Goal: Check status: Check status

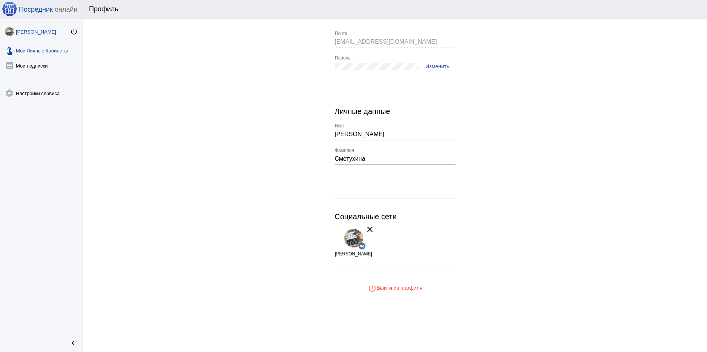
click at [47, 52] on link "touch_app Мои Личные Кабинеты" at bounding box center [41, 49] width 83 height 15
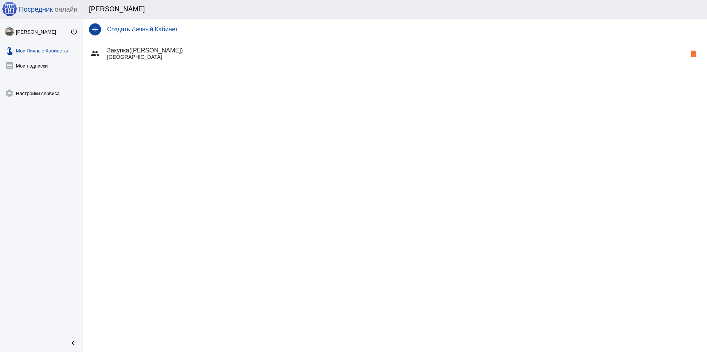
click at [131, 54] on p "Москва" at bounding box center [396, 57] width 579 height 6
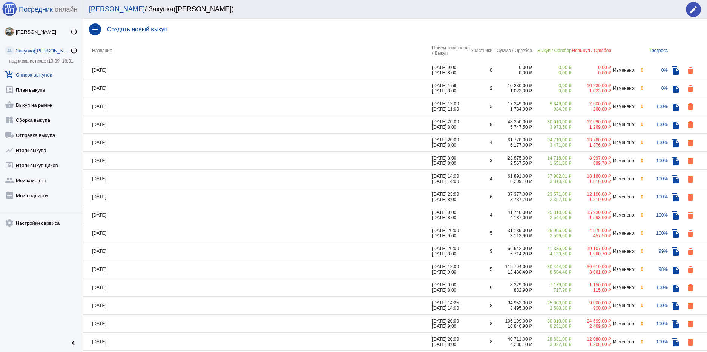
click at [141, 270] on td "25.08.2025" at bounding box center [257, 269] width 349 height 18
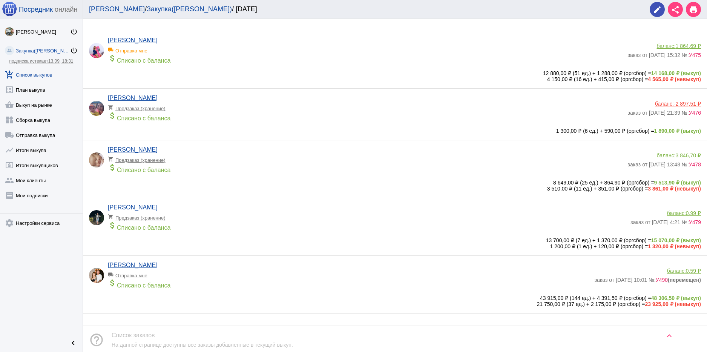
scroll to position [64, 0]
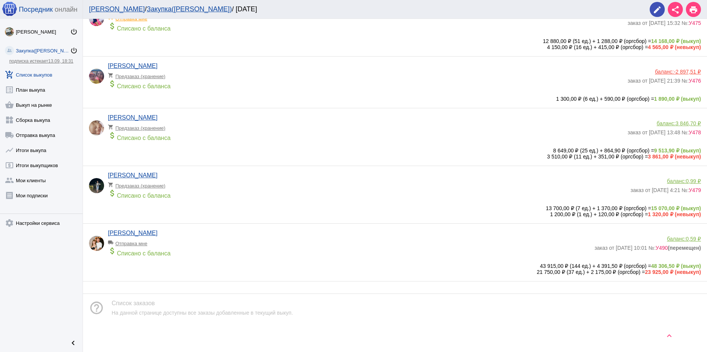
click at [441, 268] on div "43 915,00 ₽ (144 ед.) + 4 391,50 ₽ (оргсбор) = 48 306,50 ₽ (выкуп)" at bounding box center [395, 266] width 612 height 6
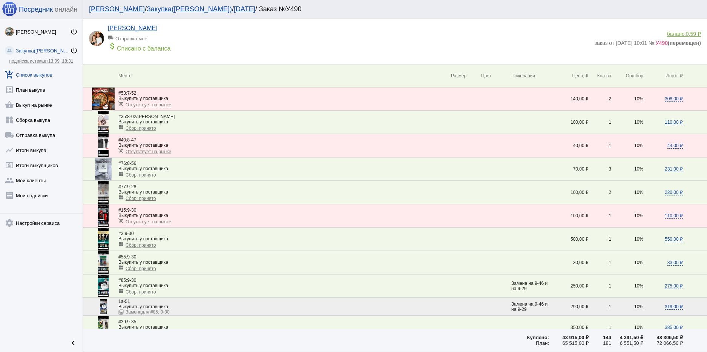
click at [675, 43] on b "(перемещен)" at bounding box center [684, 43] width 33 height 6
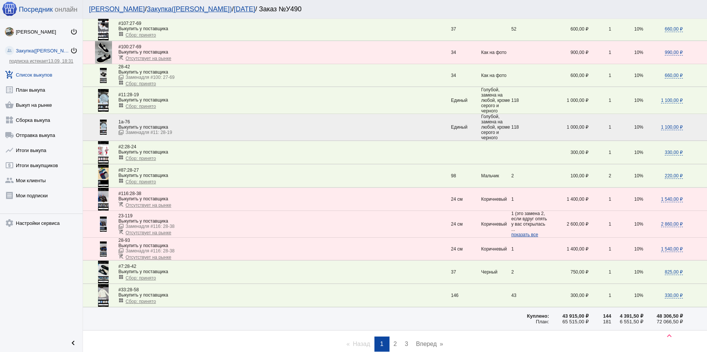
scroll to position [1161, 0]
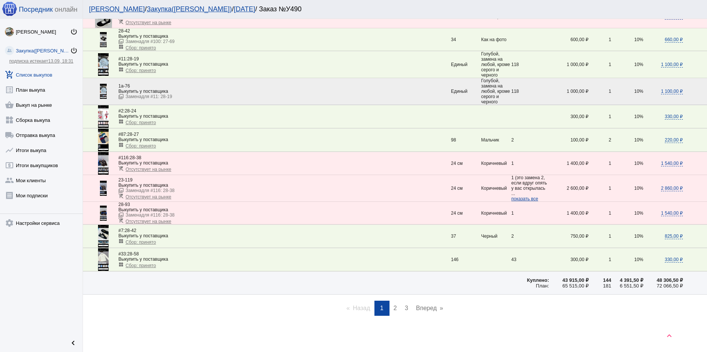
click at [396, 311] on link "page 2" at bounding box center [395, 308] width 11 height 15
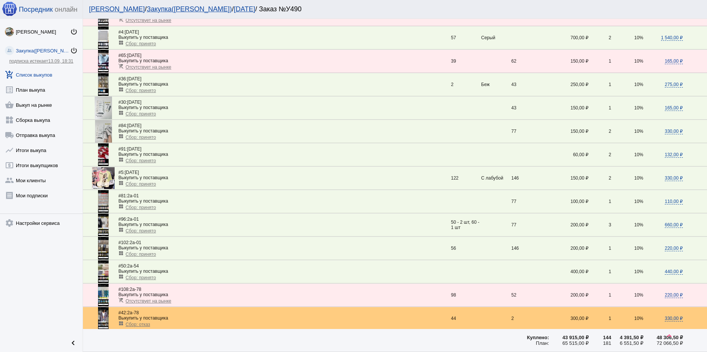
scroll to position [453, 0]
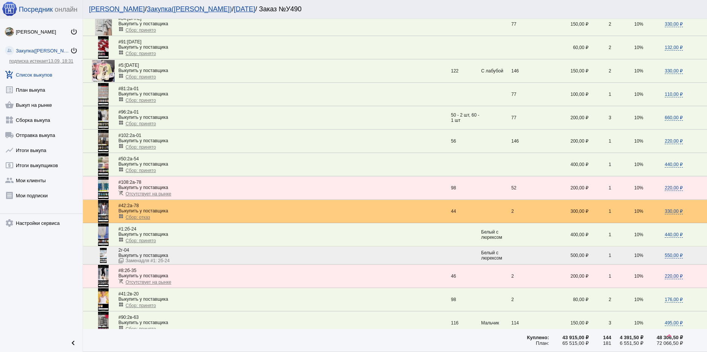
click at [105, 213] on img at bounding box center [103, 211] width 11 height 23
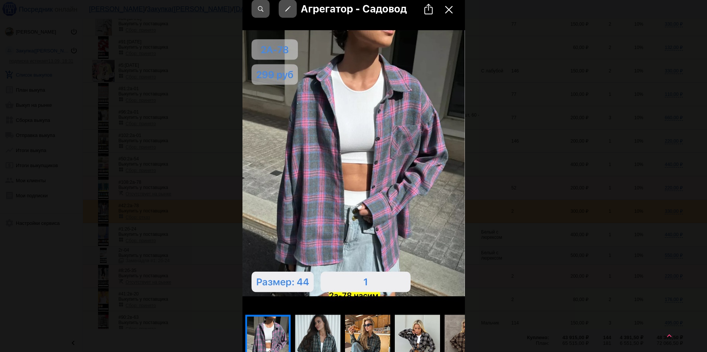
scroll to position [151, 0]
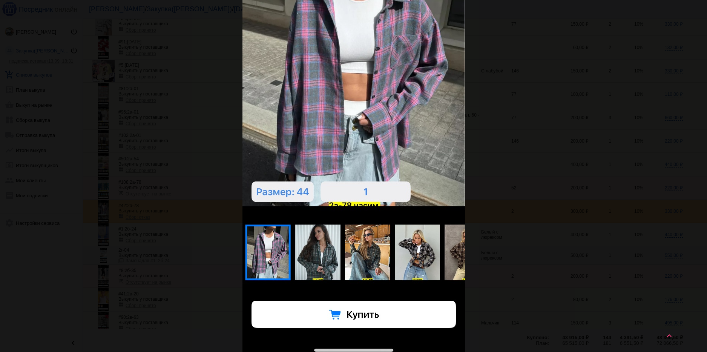
click at [589, 169] on div "close get_app скачать" at bounding box center [353, 160] width 707 height 623
click at [589, 192] on div "close get_app скачать" at bounding box center [353, 160] width 707 height 623
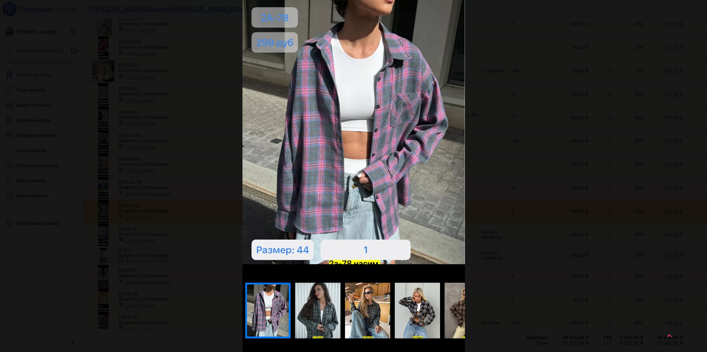
scroll to position [0, 0]
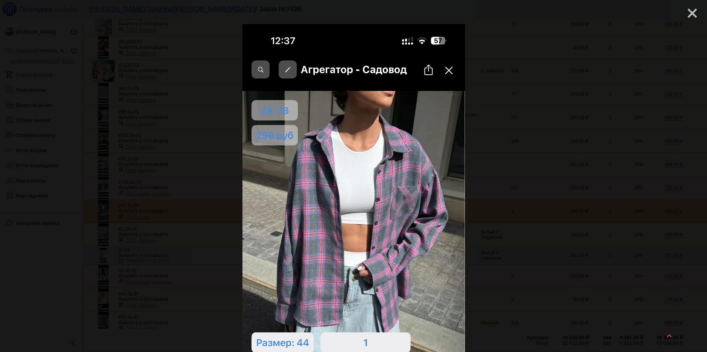
click at [688, 11] on mat-icon "close" at bounding box center [689, 10] width 9 height 9
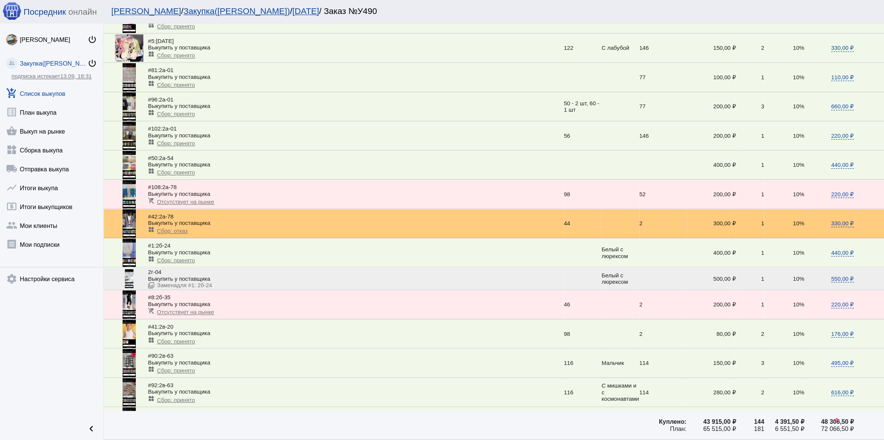
scroll to position [490, 0]
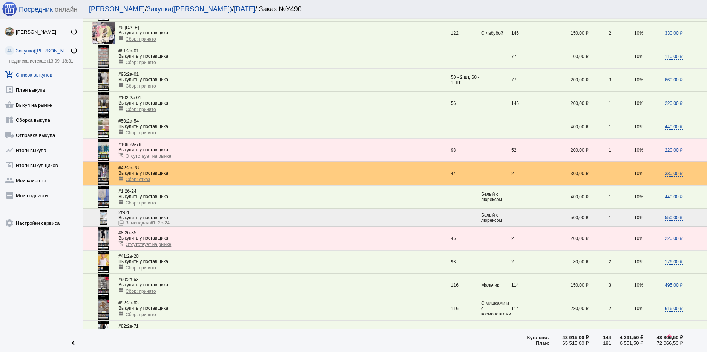
click at [229, 171] on div "Выкупить у поставщика" at bounding box center [284, 173] width 333 height 5
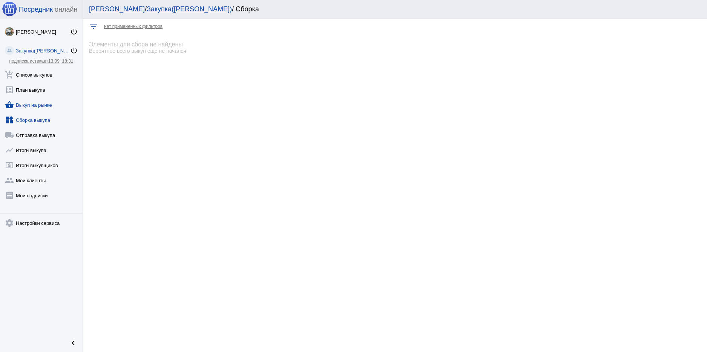
click at [44, 106] on link "shopping_basket Выкуп на рынке" at bounding box center [41, 103] width 83 height 15
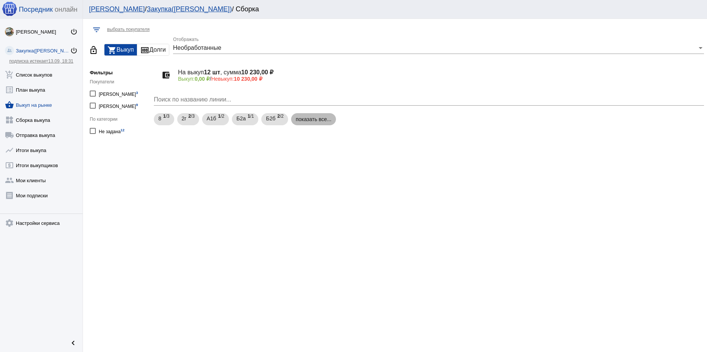
click at [318, 118] on mat-chip "показать все..." at bounding box center [313, 119] width 45 height 12
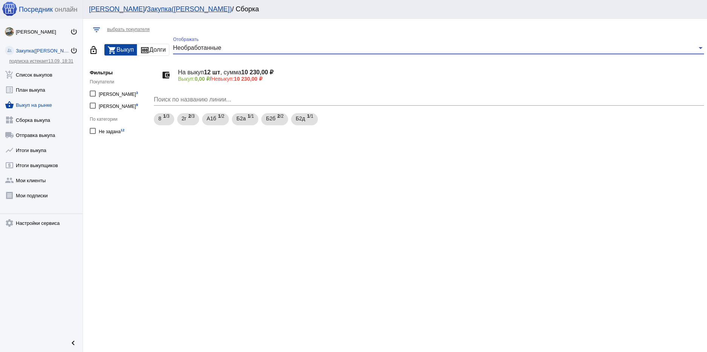
click at [252, 47] on div "Необработанные" at bounding box center [435, 48] width 524 height 7
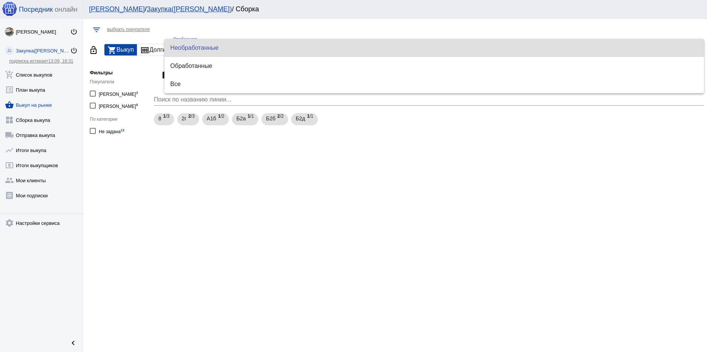
click at [221, 189] on div at bounding box center [353, 176] width 707 height 352
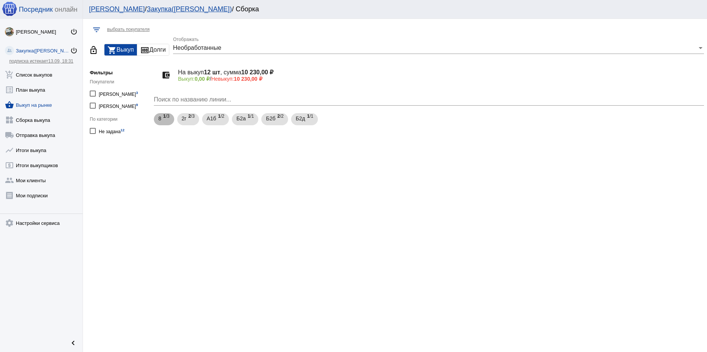
click at [168, 117] on span "1 /3" at bounding box center [166, 119] width 6 height 15
click at [214, 169] on mat-expansion-panel-header "8-08 3 шт, 450,00 ₽ 0,00 ₽ / 450,00 ₽" at bounding box center [429, 163] width 550 height 18
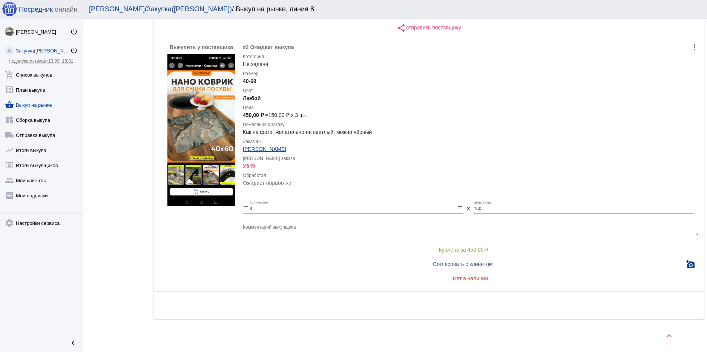
scroll to position [6, 0]
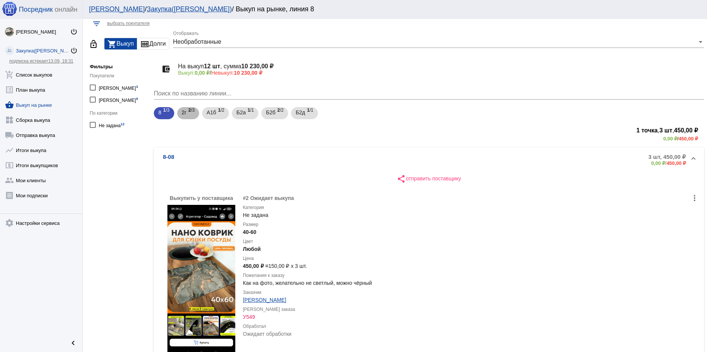
click at [192, 112] on span "2 /3" at bounding box center [191, 113] width 6 height 15
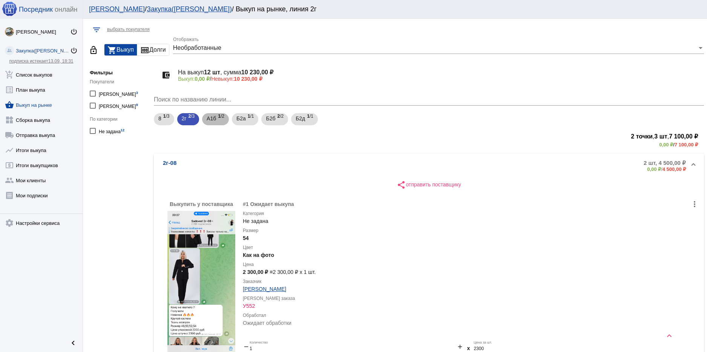
click at [214, 114] on span "А1б" at bounding box center [211, 119] width 9 height 14
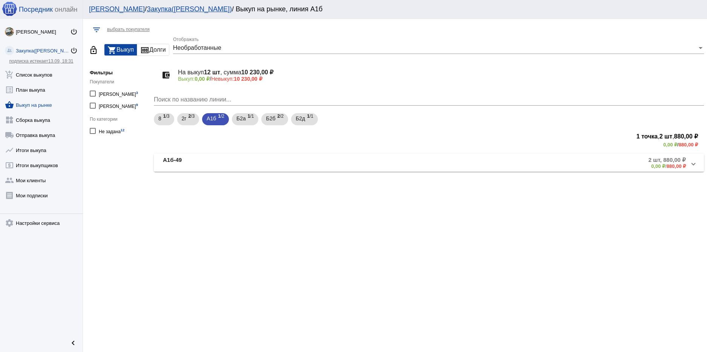
click at [246, 157] on mat-panel-title "А1б-49" at bounding box center [249, 163] width 172 height 12
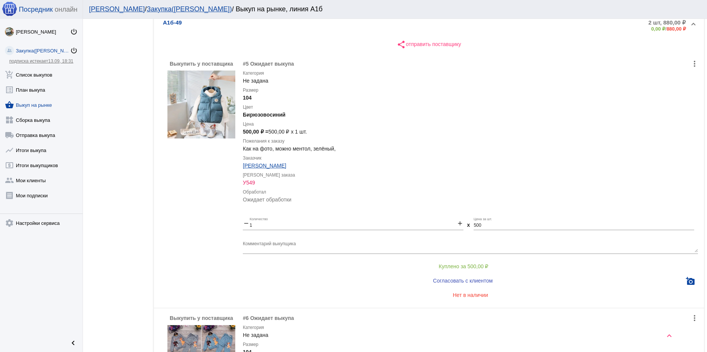
scroll to position [34, 0]
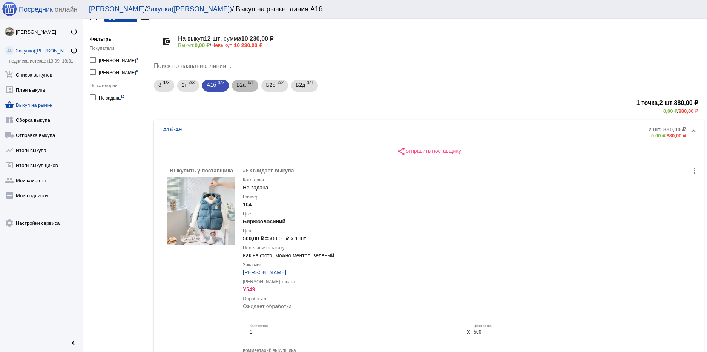
click at [247, 83] on div "Б2а 1 /1" at bounding box center [245, 85] width 17 height 15
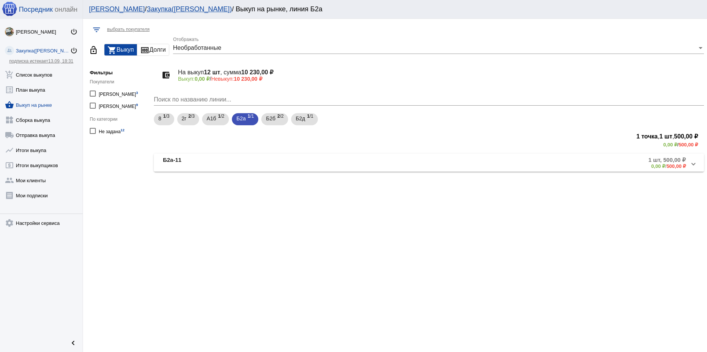
click at [266, 154] on mat-expansion-panel-header "Б2а-11 1 шт, 500,00 ₽ 0,00 ₽ / 500,00 ₽" at bounding box center [429, 163] width 550 height 18
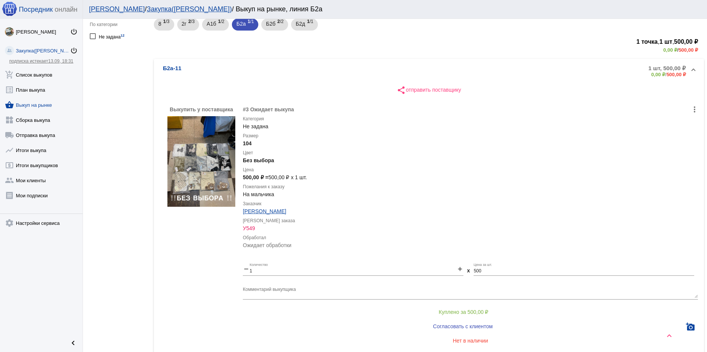
scroll to position [6, 0]
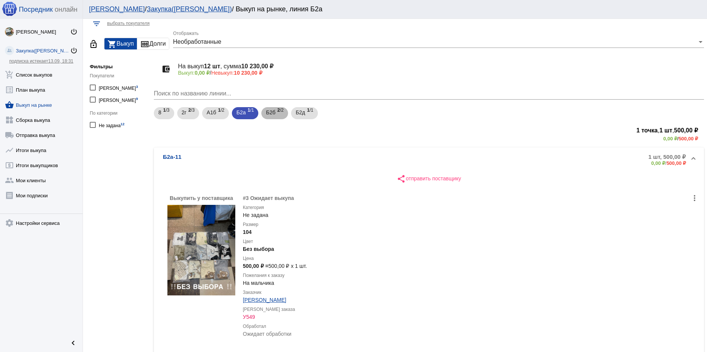
click at [275, 112] on span "Б2б" at bounding box center [270, 113] width 9 height 14
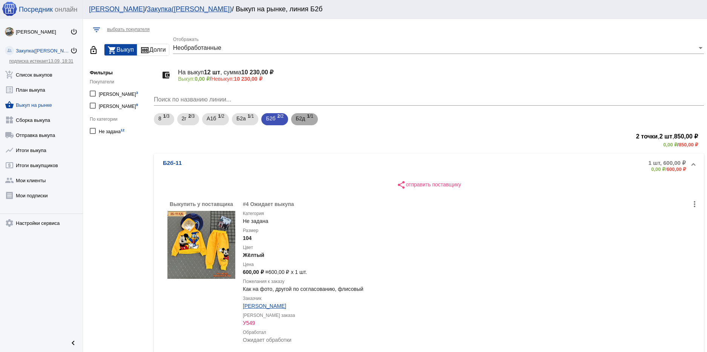
click at [303, 119] on span "Б2д" at bounding box center [300, 119] width 9 height 14
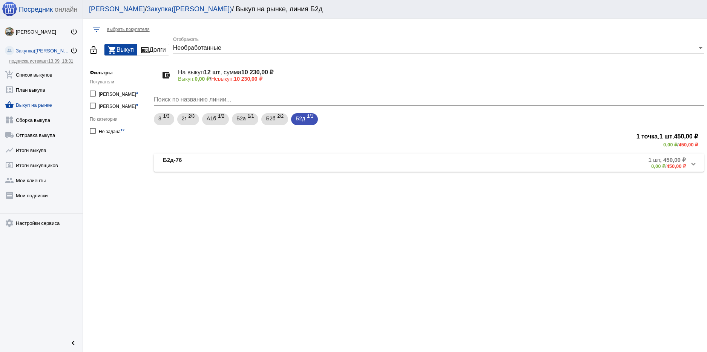
click at [268, 162] on mat-panel-title "Б2д-76" at bounding box center [249, 163] width 172 height 12
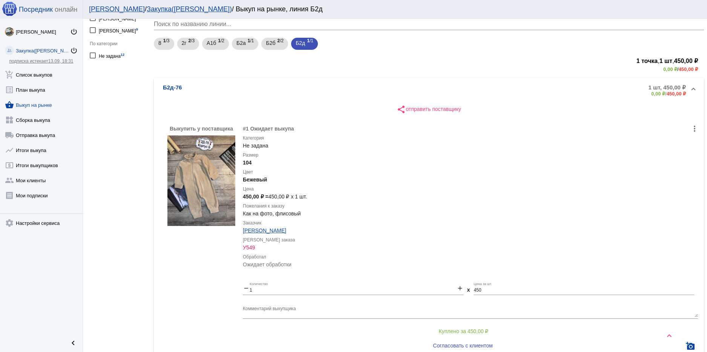
scroll to position [157, 0]
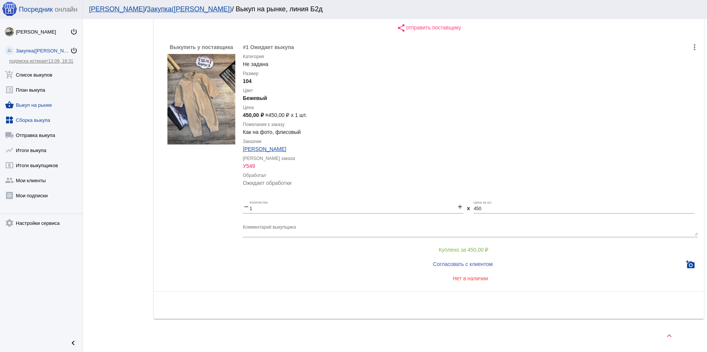
click at [39, 121] on link "widgets Сборка выкупа" at bounding box center [41, 118] width 83 height 15
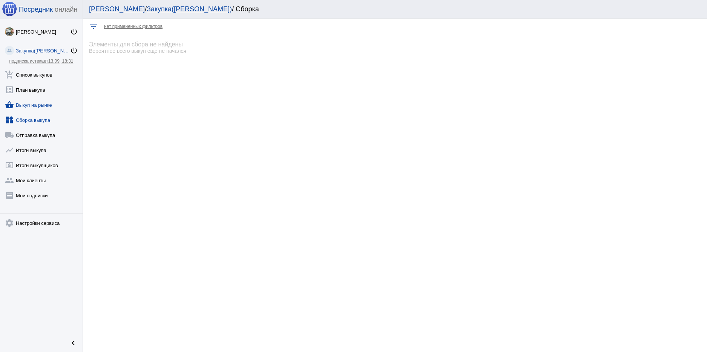
click at [42, 100] on link "shopping_basket Выкуп на рынке" at bounding box center [41, 103] width 83 height 15
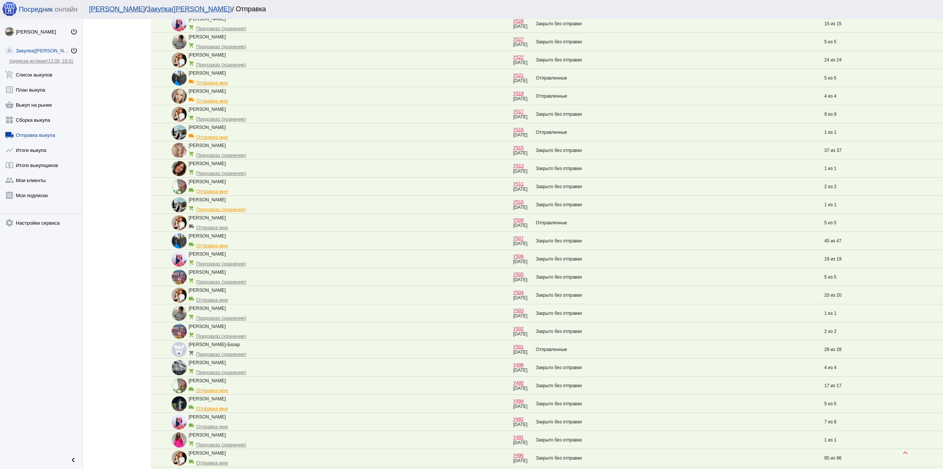
scroll to position [201, 0]
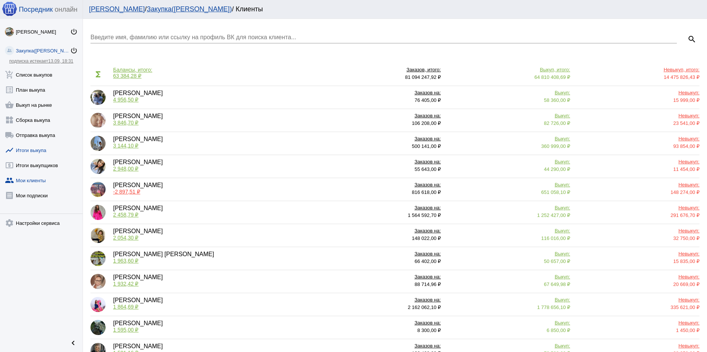
click at [39, 151] on link "show_chart Итоги выкупа" at bounding box center [41, 148] width 83 height 15
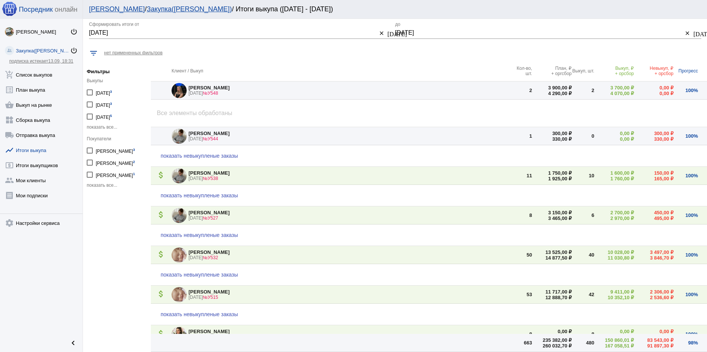
click at [273, 43] on div "29.08.2025 29.08.2025 Сформировать итоги от clear today" at bounding box center [242, 34] width 306 height 25
click at [106, 185] on span "показать все..." at bounding box center [102, 185] width 31 height 5
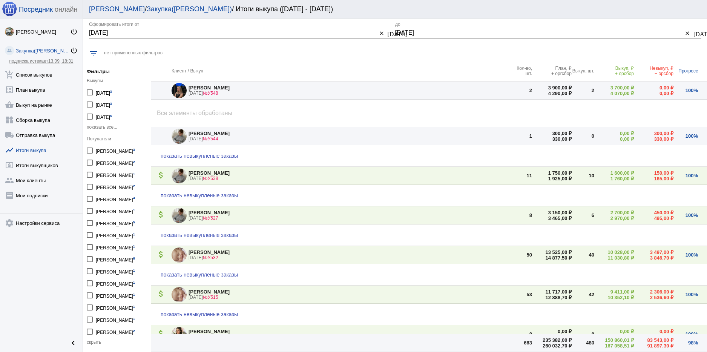
click at [126, 263] on div "Анастасия Ковалёва 6" at bounding box center [115, 259] width 39 height 10
checkbox input "true"
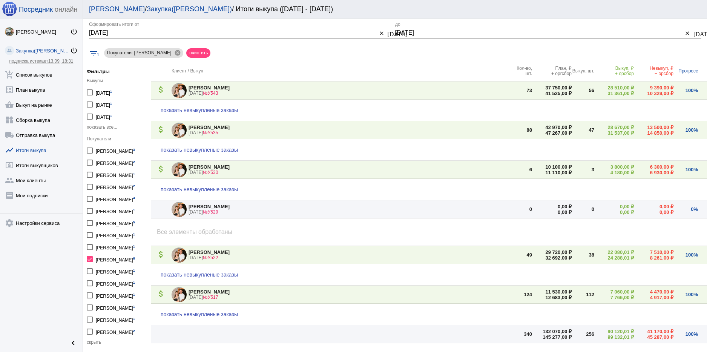
click at [223, 109] on span "показать невыкупленые заказы" at bounding box center [199, 110] width 77 height 6
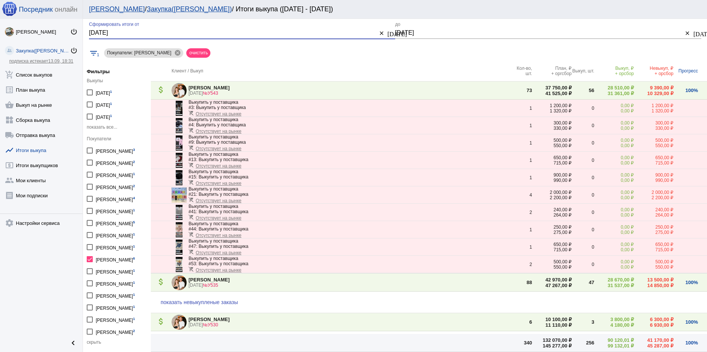
click at [260, 31] on input "29.08.2025" at bounding box center [233, 32] width 288 height 7
click at [379, 32] on mat-icon "clear" at bounding box center [382, 33] width 6 height 7
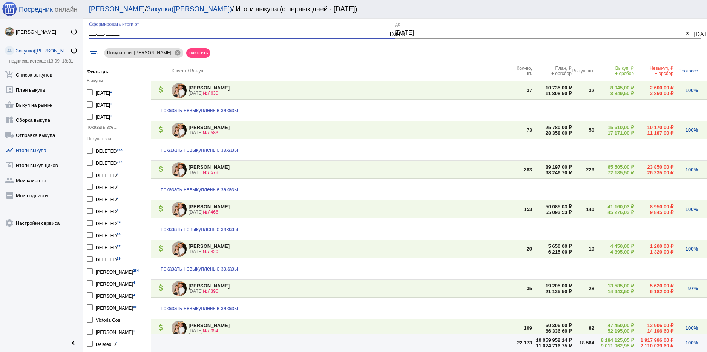
click at [103, 34] on input "__.__.____" at bounding box center [237, 32] width 297 height 7
click at [388, 32] on mat-icon "today" at bounding box center [391, 33] width 6 height 7
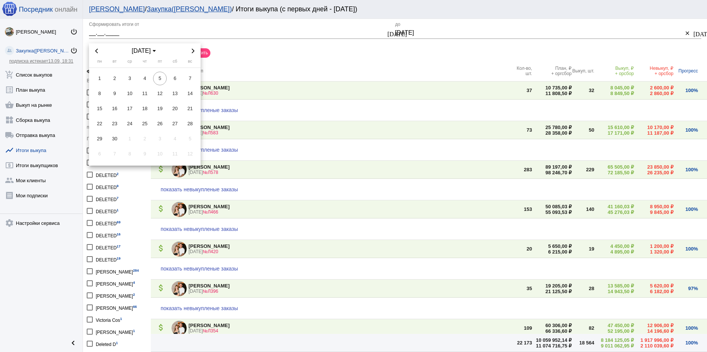
click at [98, 51] on icon "Previous month" at bounding box center [96, 51] width 5 height 5
click at [111, 121] on span "19" at bounding box center [115, 124] width 14 height 14
type input "19.08.2025"
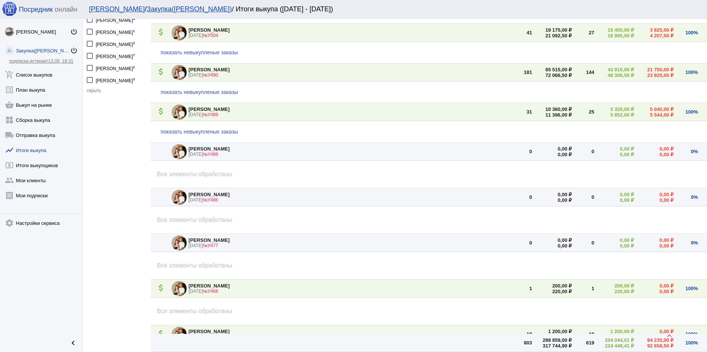
scroll to position [415, 0]
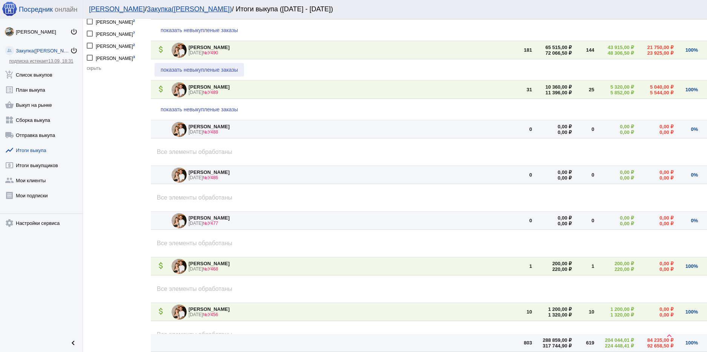
click at [199, 70] on span "показать невыкупленые заказы" at bounding box center [199, 70] width 77 height 6
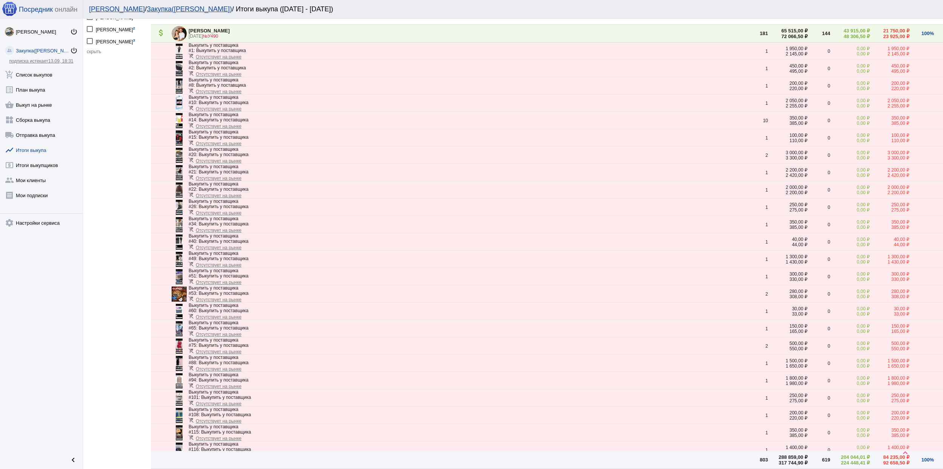
scroll to position [433, 0]
